Goal: Information Seeking & Learning: Learn about a topic

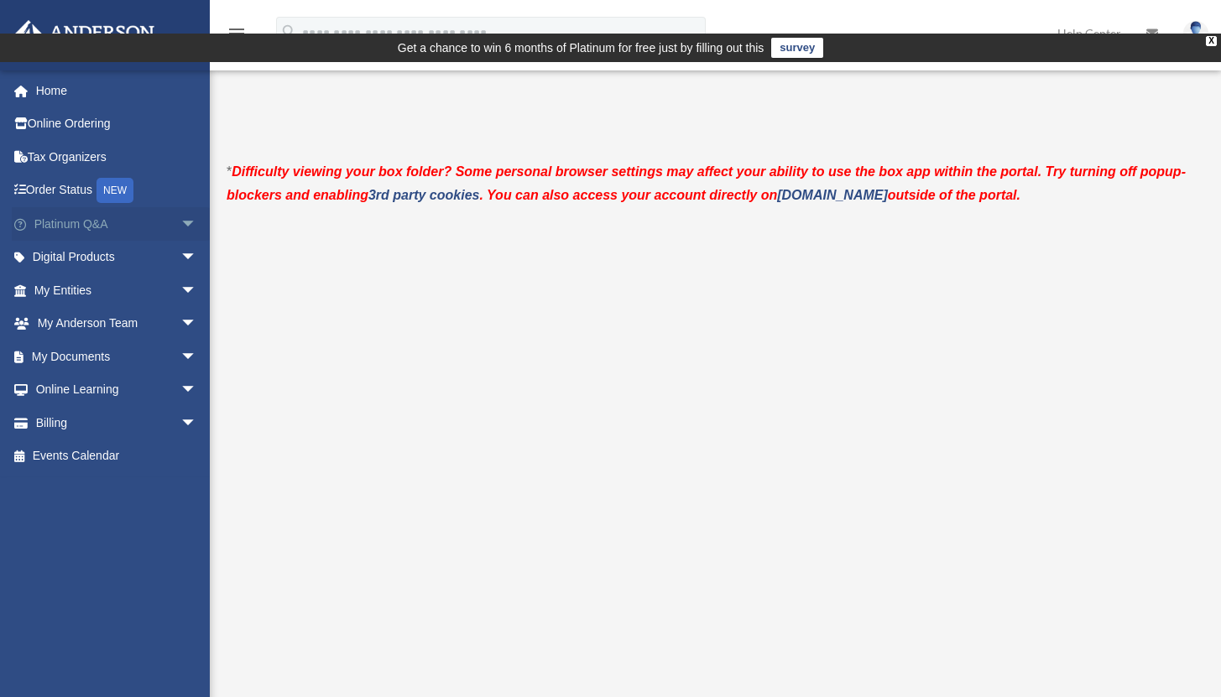
click at [77, 225] on link "Platinum Q&A arrow_drop_down" at bounding box center [117, 224] width 211 height 34
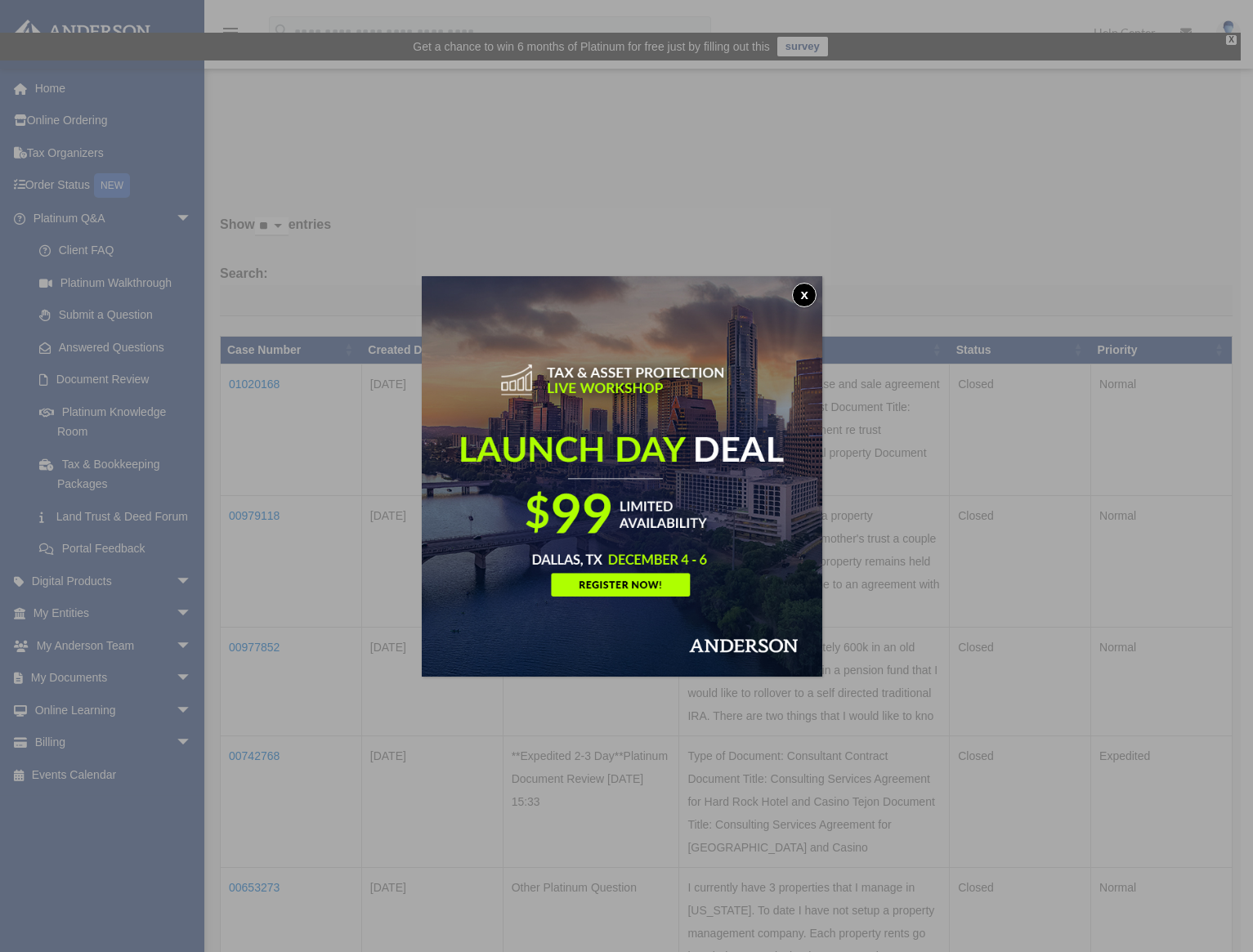
click at [801, 286] on button "x" at bounding box center [803, 294] width 24 height 24
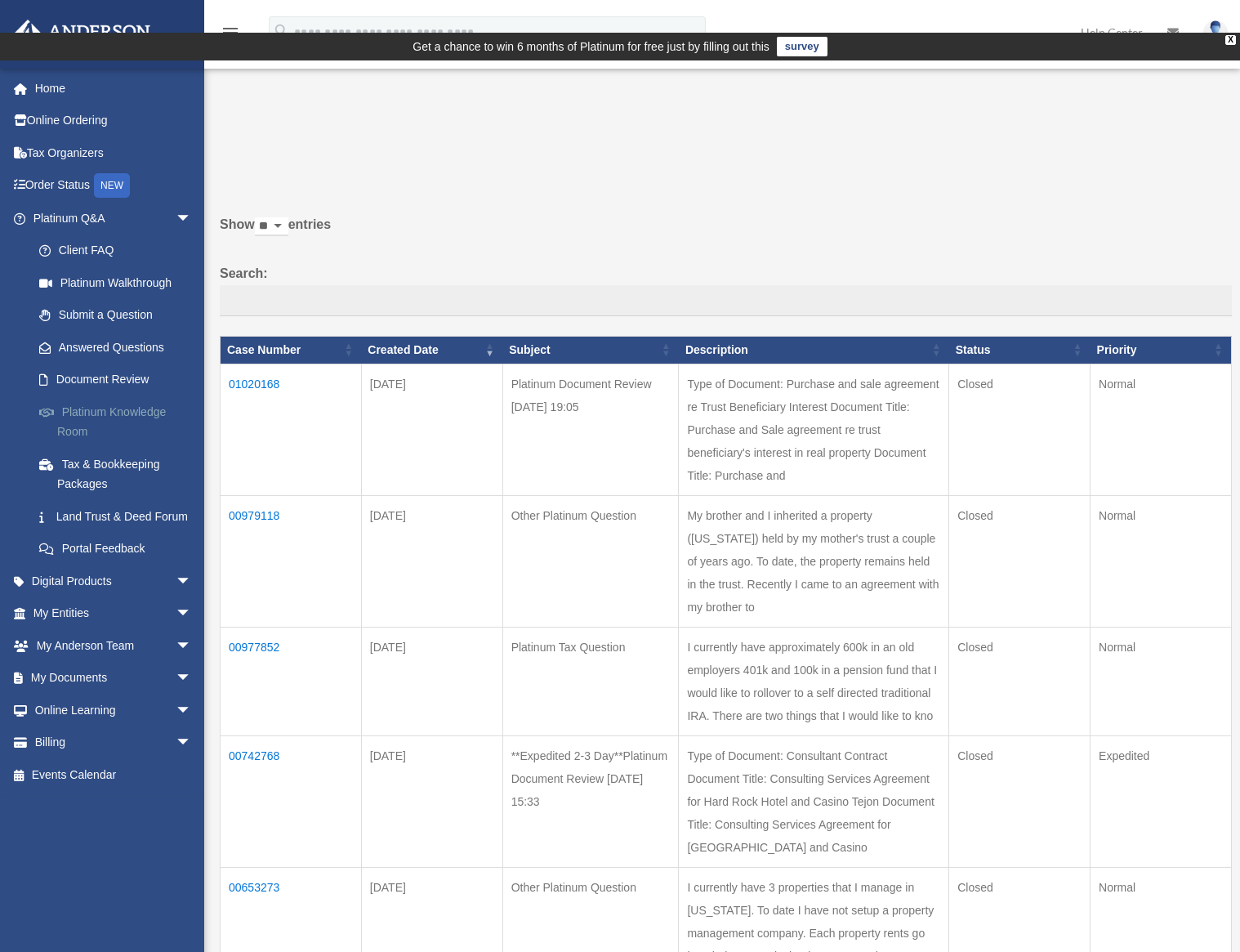
click at [124, 406] on link "Platinum Knowledge Room" at bounding box center [119, 421] width 194 height 53
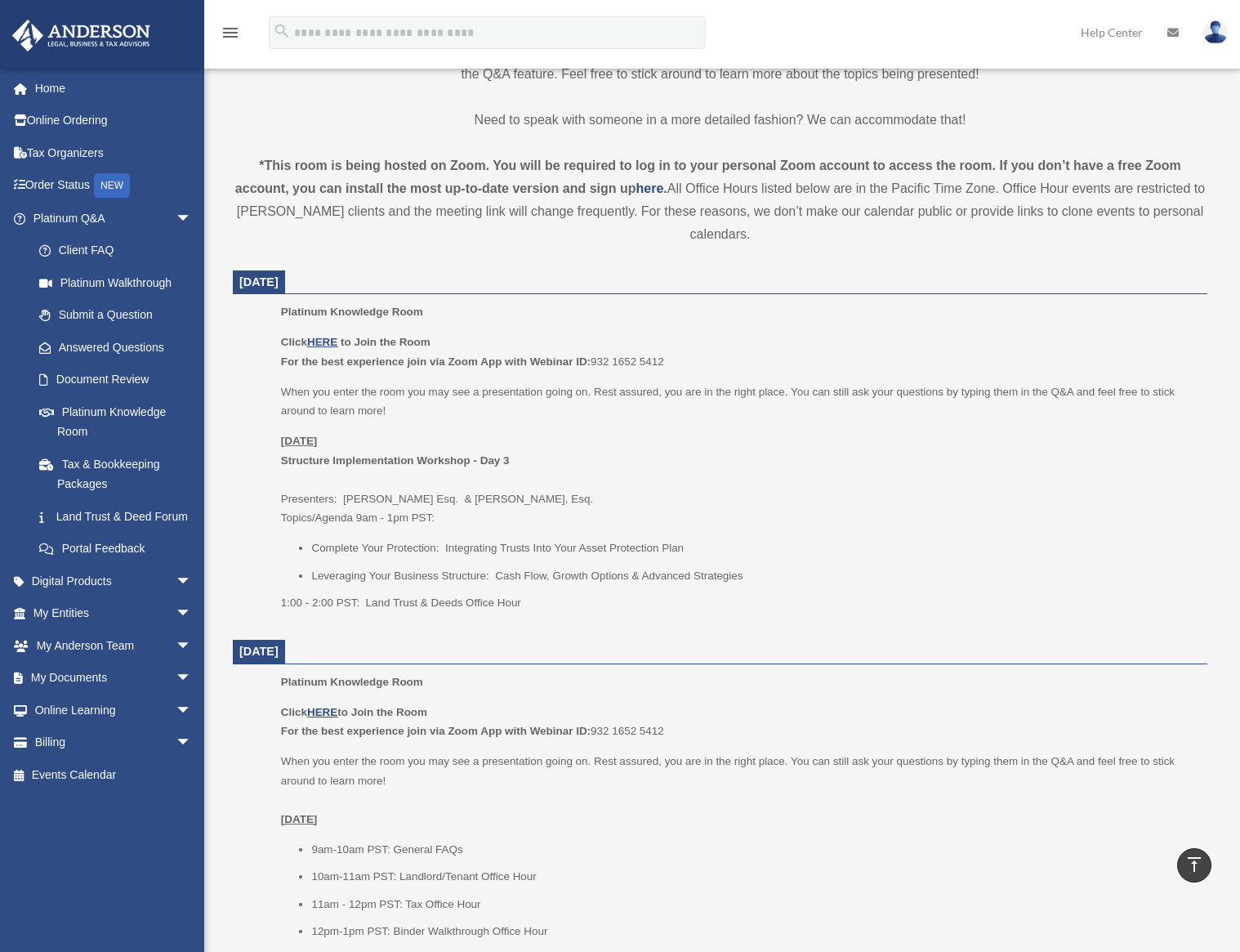
scroll to position [505, 0]
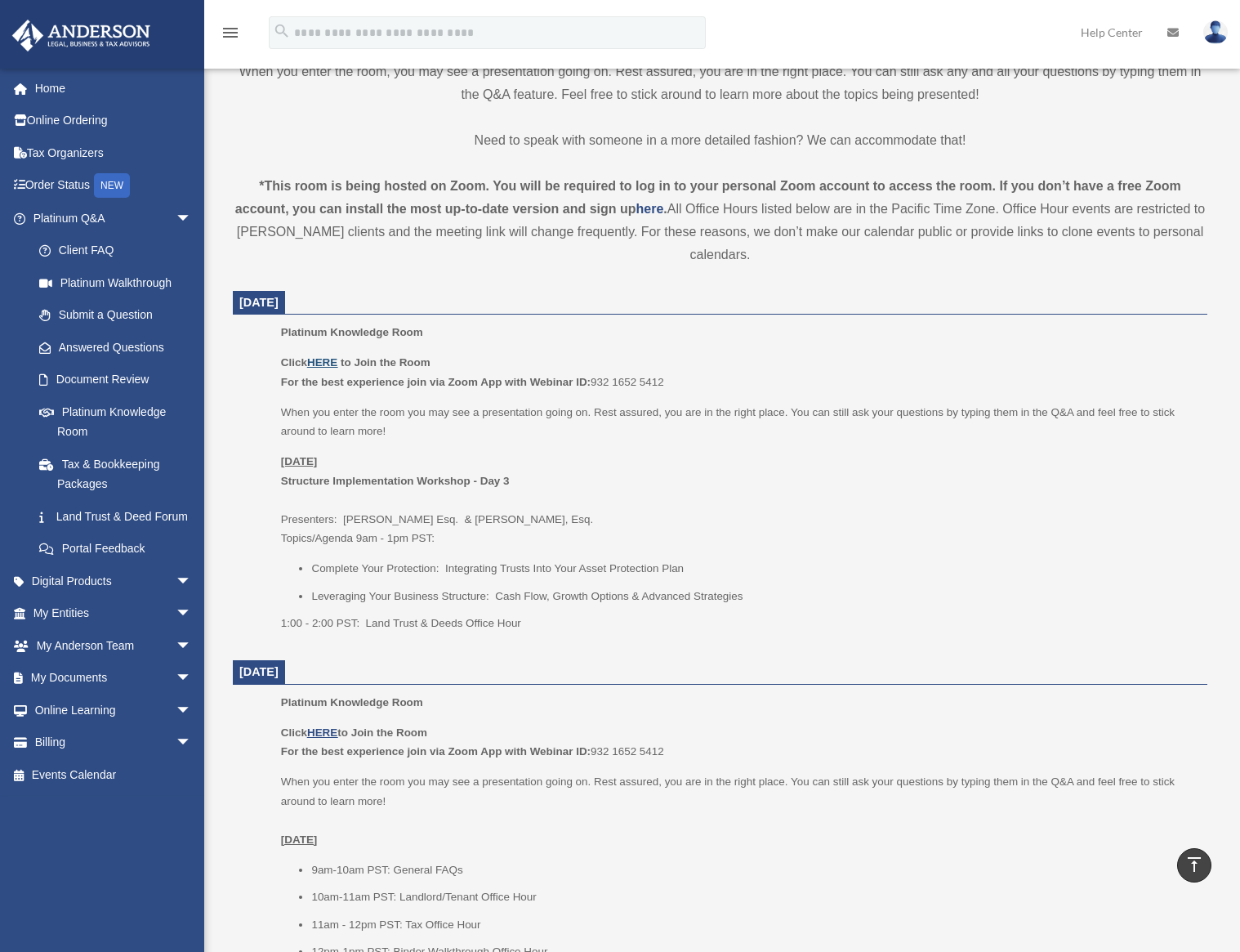
click at [323, 356] on u "HERE" at bounding box center [322, 362] width 30 height 13
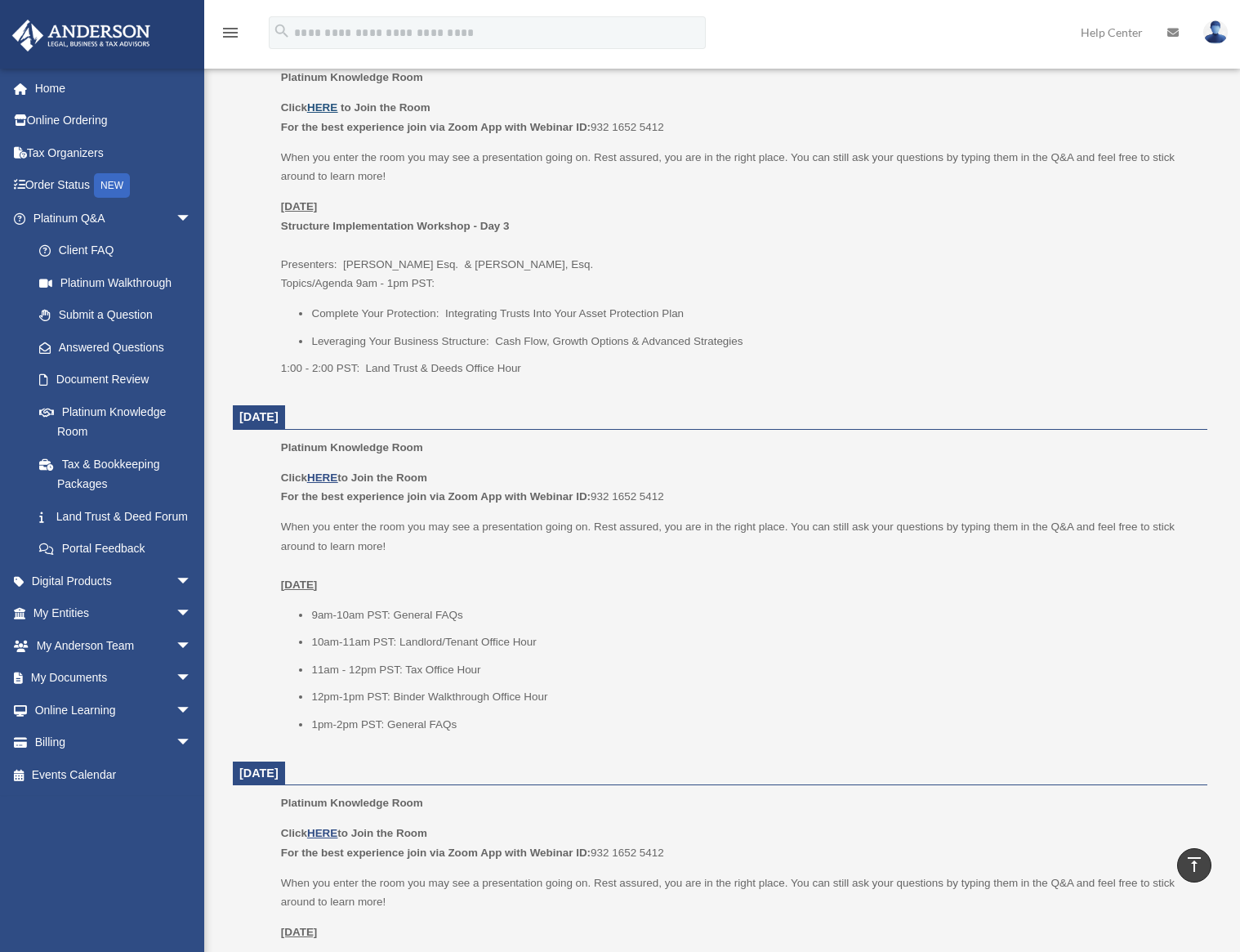
scroll to position [1679, 0]
